Goal: Information Seeking & Learning: Find specific fact

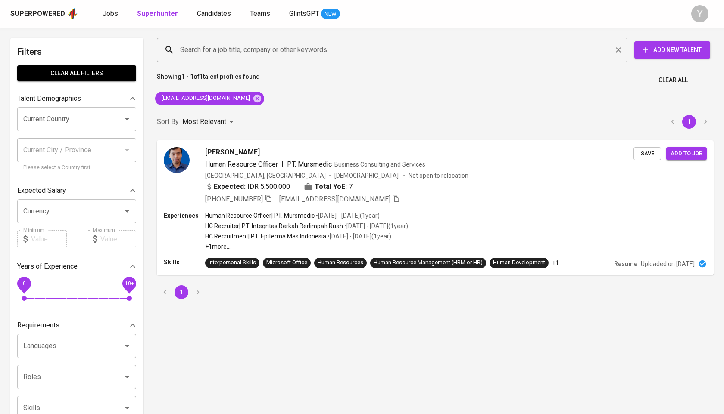
click at [348, 53] on input "Search for a job title, company or other keywords" at bounding box center [394, 50] width 433 height 16
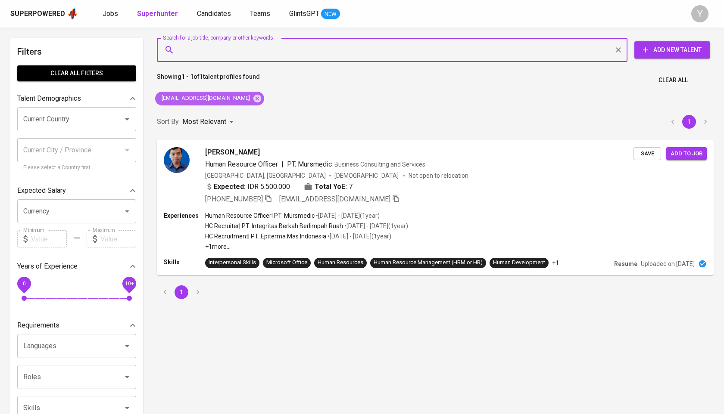
click at [252, 97] on icon at bounding box center [256, 98] width 9 height 9
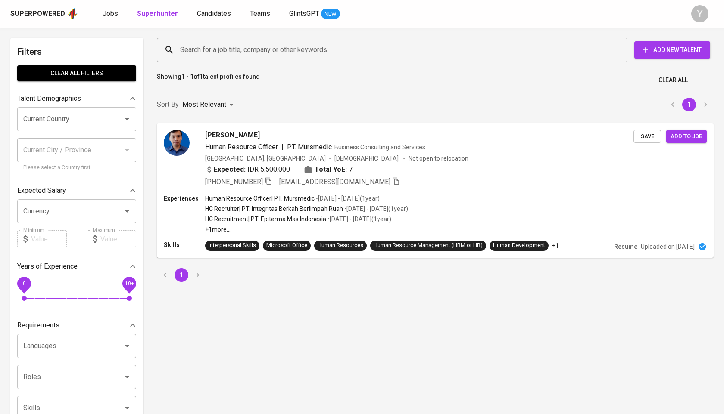
click at [248, 60] on div "Search for a job title, company or other keywords" at bounding box center [392, 50] width 470 height 24
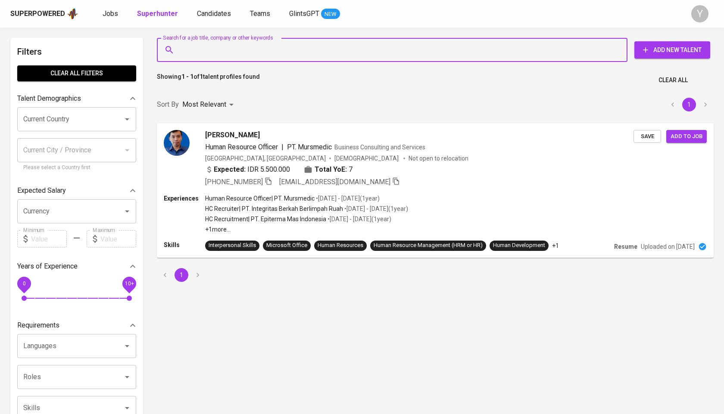
paste input "[EMAIL_ADDRESS][DOMAIN_NAME]"
type input "[EMAIL_ADDRESS][DOMAIN_NAME]"
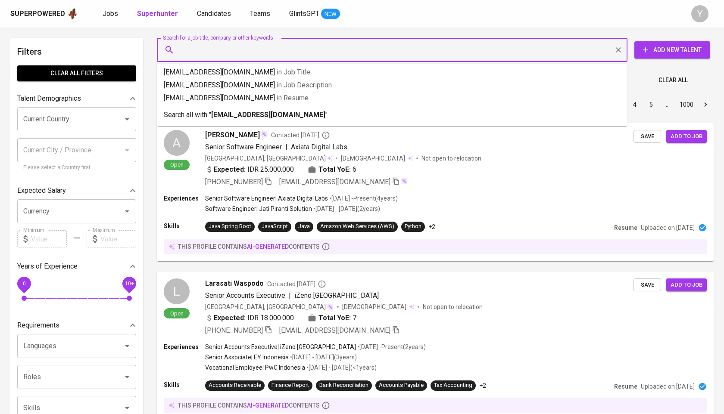
click at [318, 54] on input "Search for a job title, company or other keywords" at bounding box center [394, 50] width 433 height 16
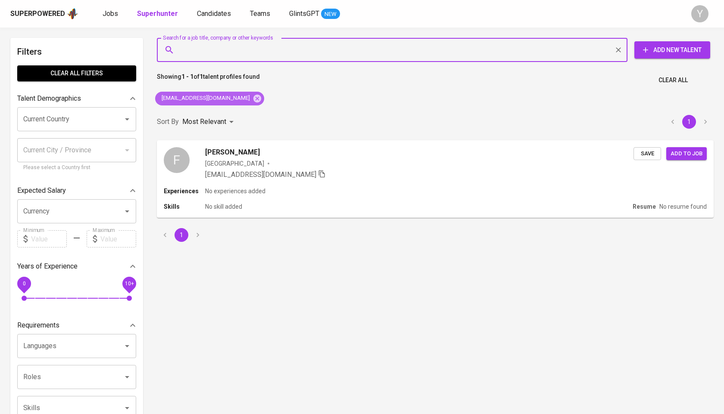
click at [252, 94] on icon at bounding box center [256, 98] width 9 height 9
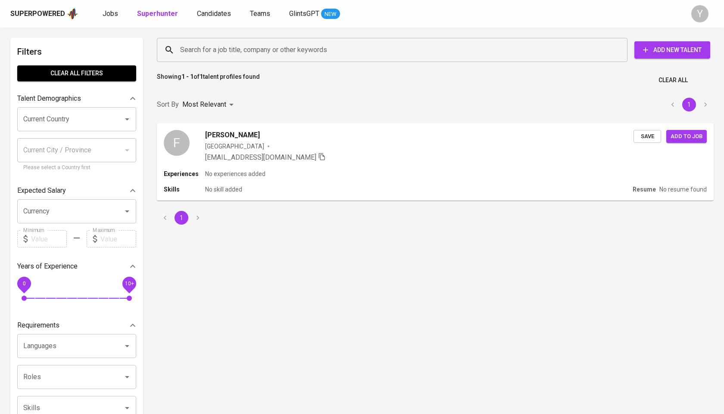
click at [244, 53] on input "Search for a job title, company or other keywords" at bounding box center [394, 50] width 433 height 16
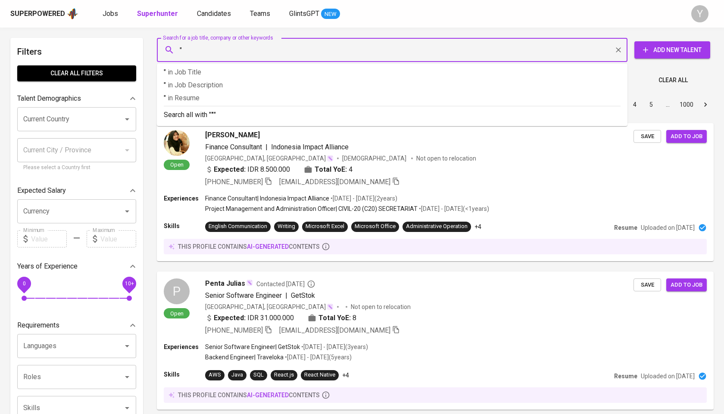
paste input "[PERSON_NAME]"
type input ""[PERSON_NAME]""
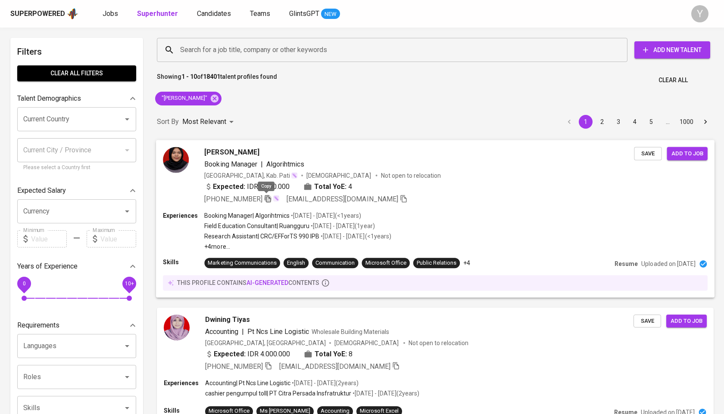
click at [268, 199] on icon "button" at bounding box center [268, 198] width 6 height 7
